Goal: Feedback & Contribution: Submit feedback/report problem

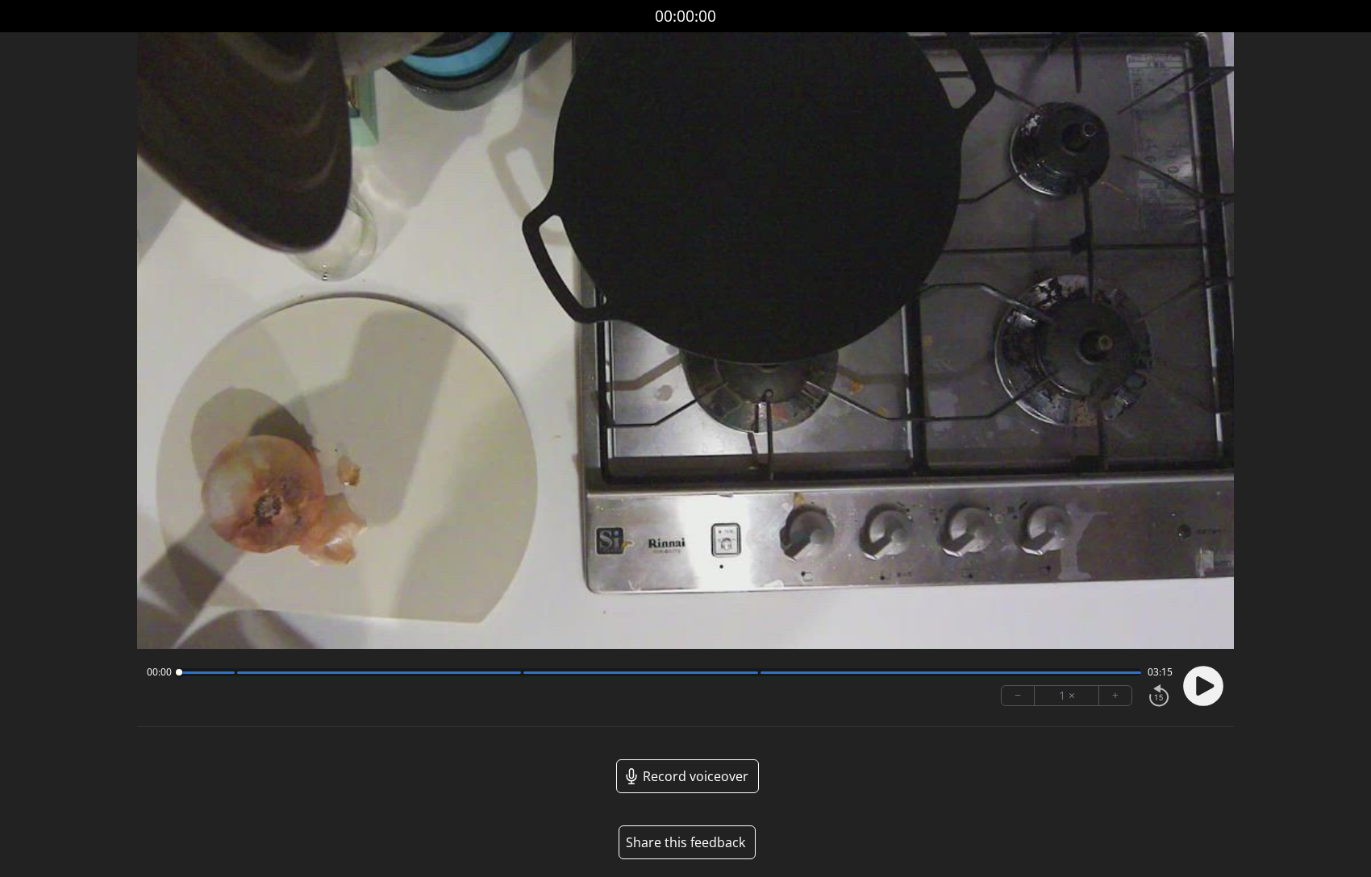
click at [693, 835] on button "Share this feedback" at bounding box center [687, 843] width 137 height 34
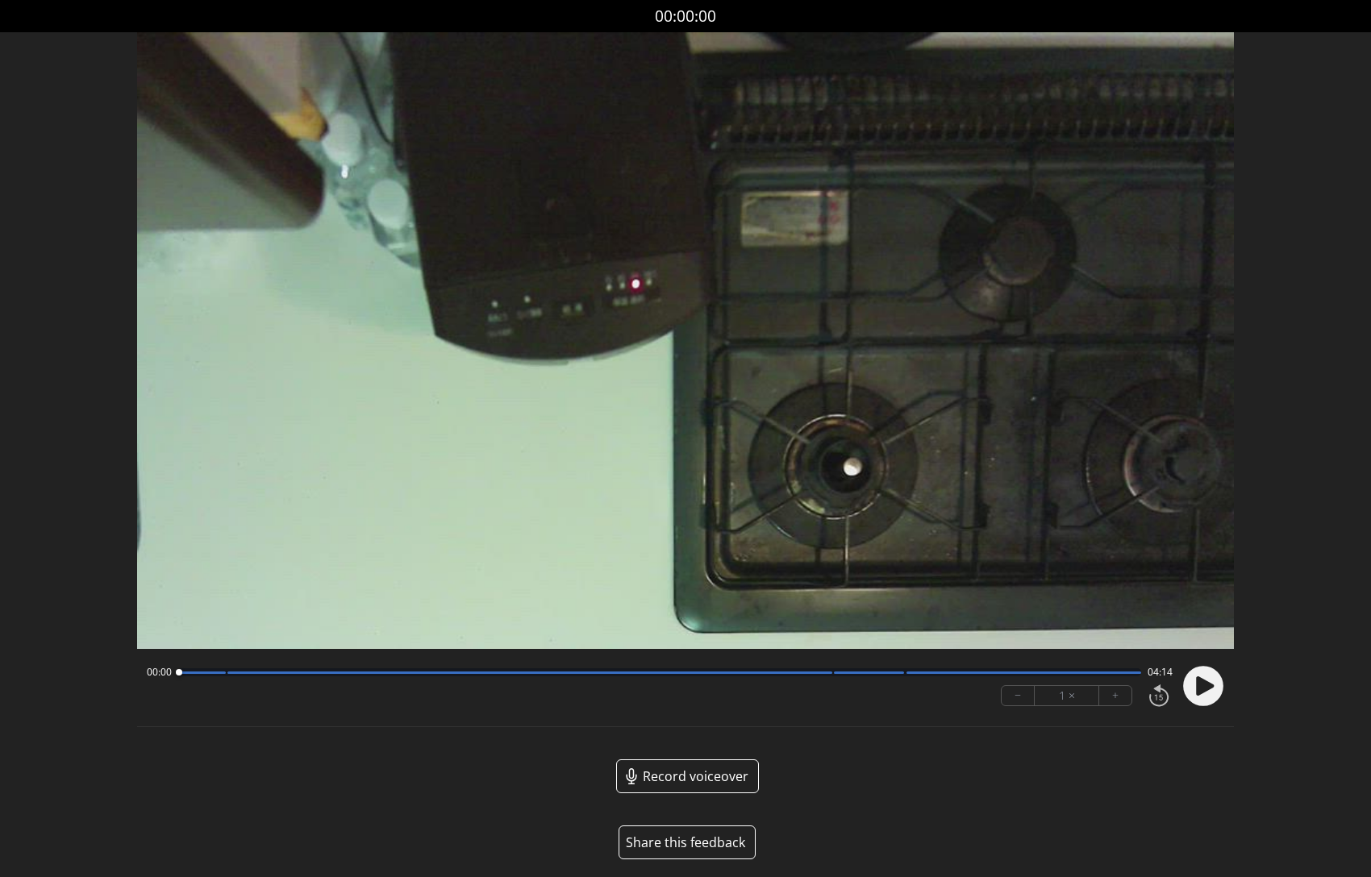
click at [702, 837] on button "Share this feedback" at bounding box center [687, 843] width 137 height 34
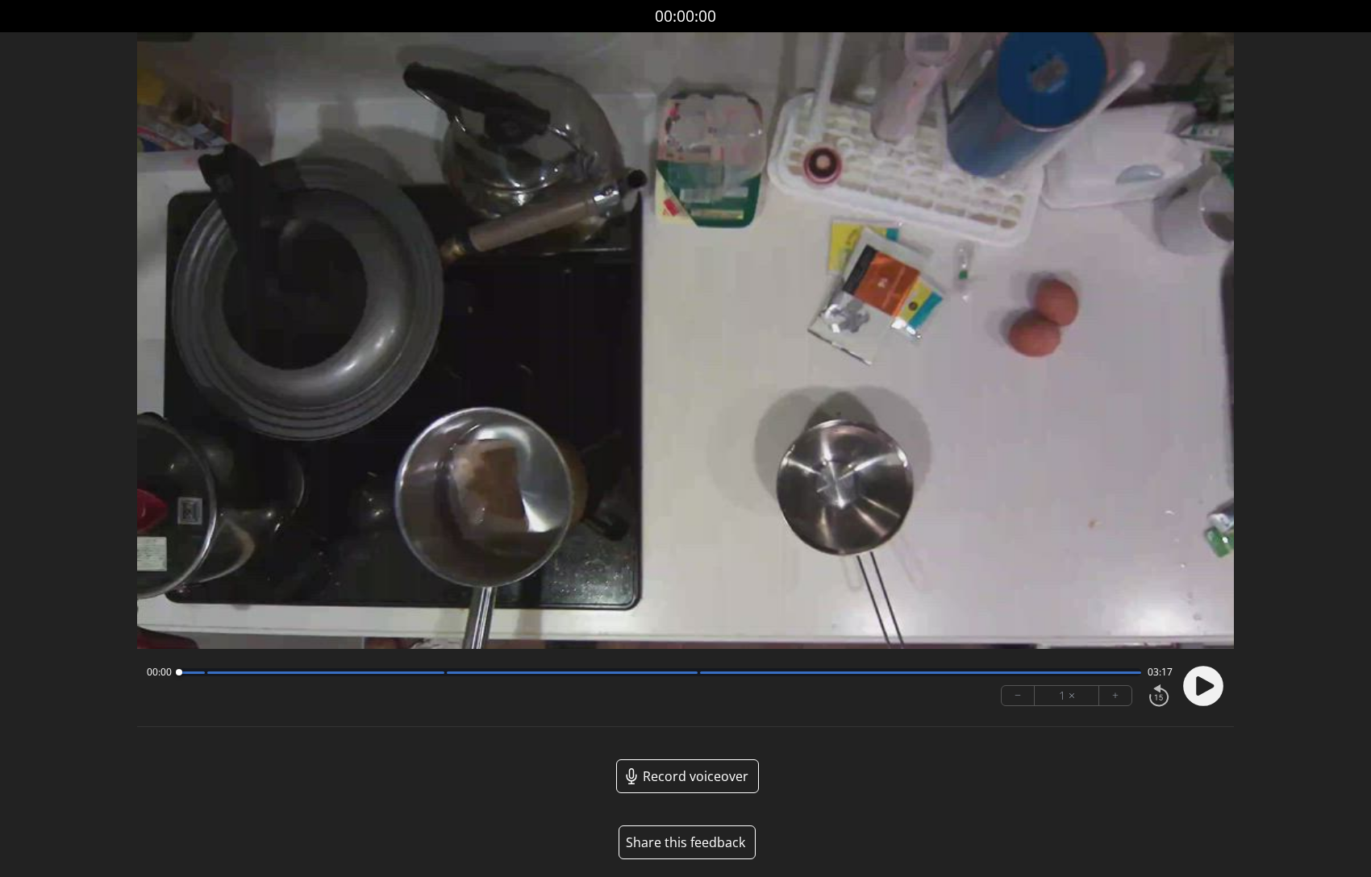
click at [709, 844] on button "Share this feedback" at bounding box center [687, 843] width 137 height 34
